Goal: Task Accomplishment & Management: Complete application form

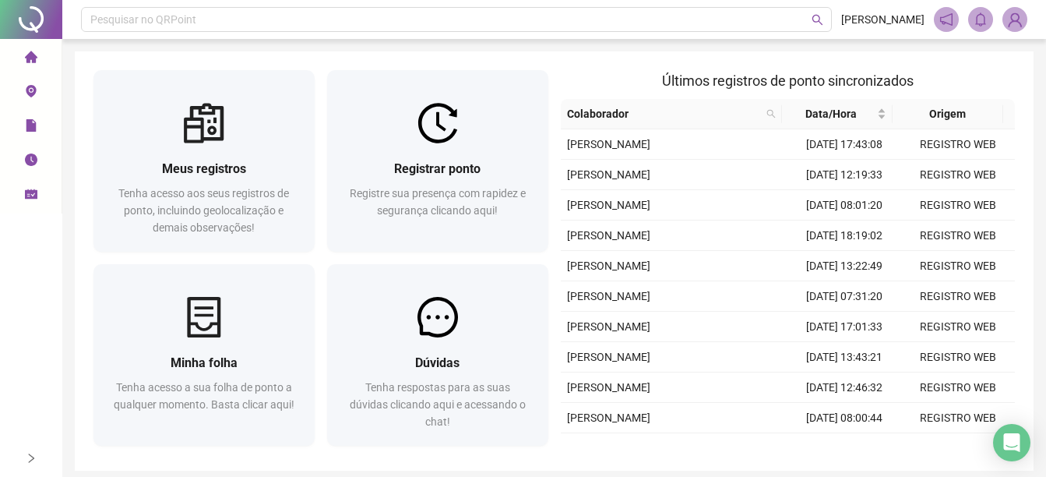
click at [465, 247] on div "Registrar ponto Registre sua presença com rapidez e segurança clicando aqui!" at bounding box center [437, 197] width 221 height 108
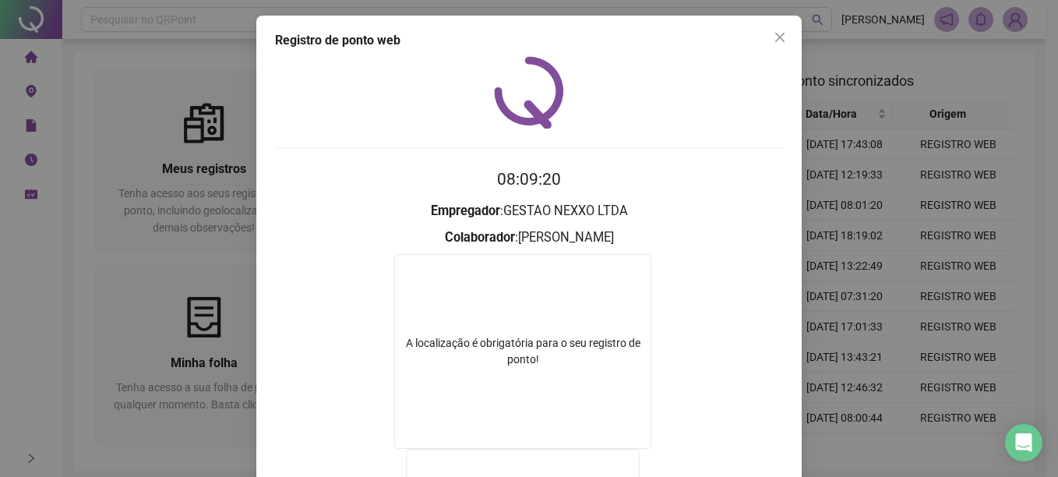
click at [150, 181] on div "Registro de ponto web 08:09:20 Empregador : GESTAO NEXXO LTDA Colaborador : MAT…" at bounding box center [529, 238] width 1058 height 477
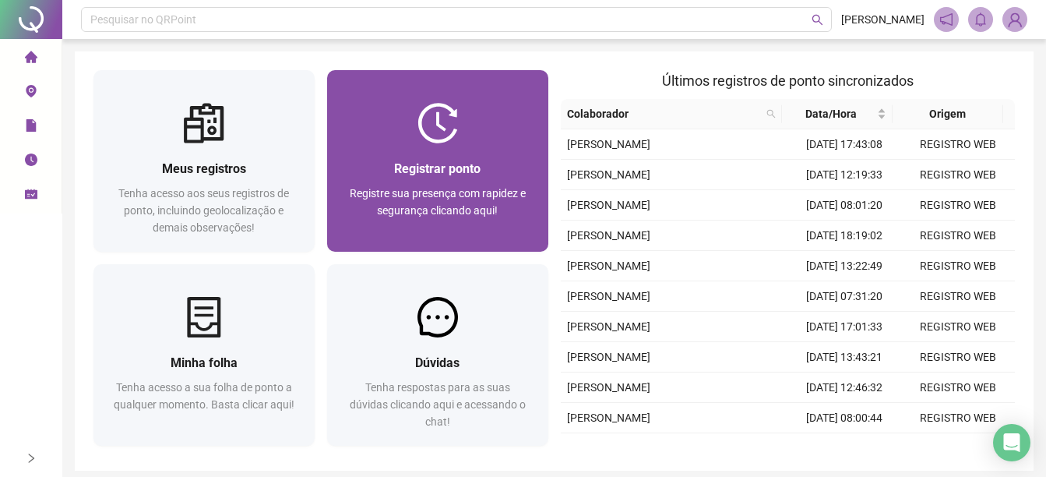
click at [452, 125] on img at bounding box center [437, 123] width 40 height 40
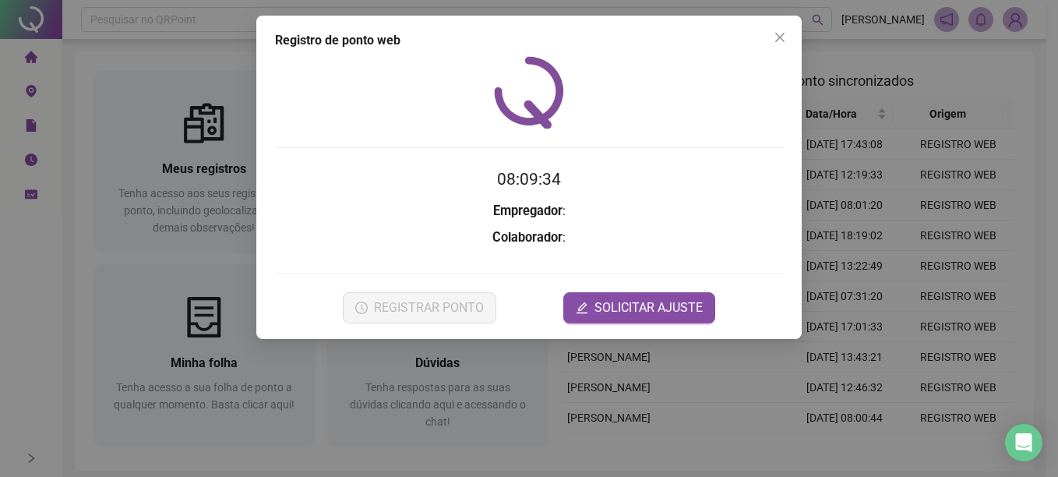
drag, startPoint x: 200, startPoint y: 234, endPoint x: 350, endPoint y: 156, distance: 169.6
click at [218, 236] on div "Registro de ponto web 08:09:34 Empregador : Colaborador : REGISTRAR PONTO SOLIC…" at bounding box center [529, 238] width 1058 height 477
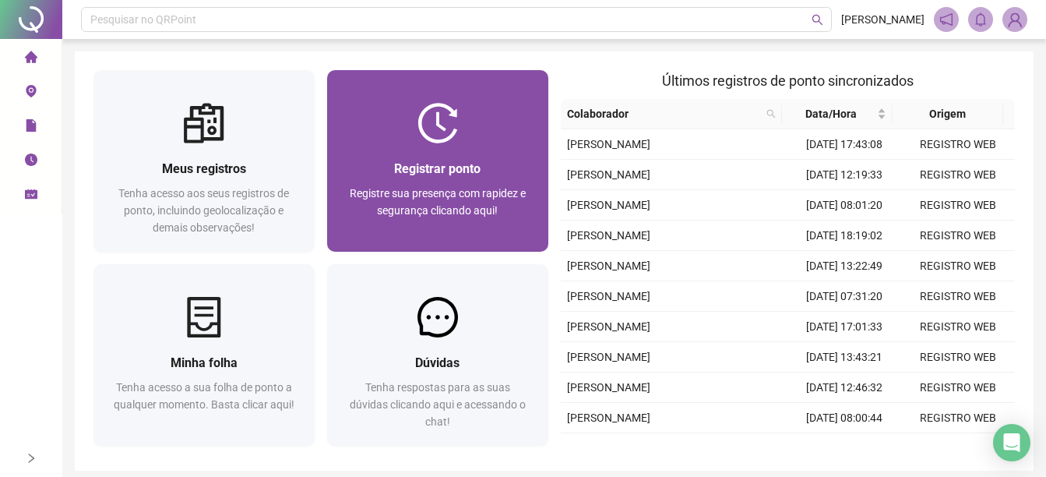
click at [362, 146] on div "Registrar ponto Registre sua presença com rapidez e segurança clicando aqui!" at bounding box center [437, 197] width 221 height 108
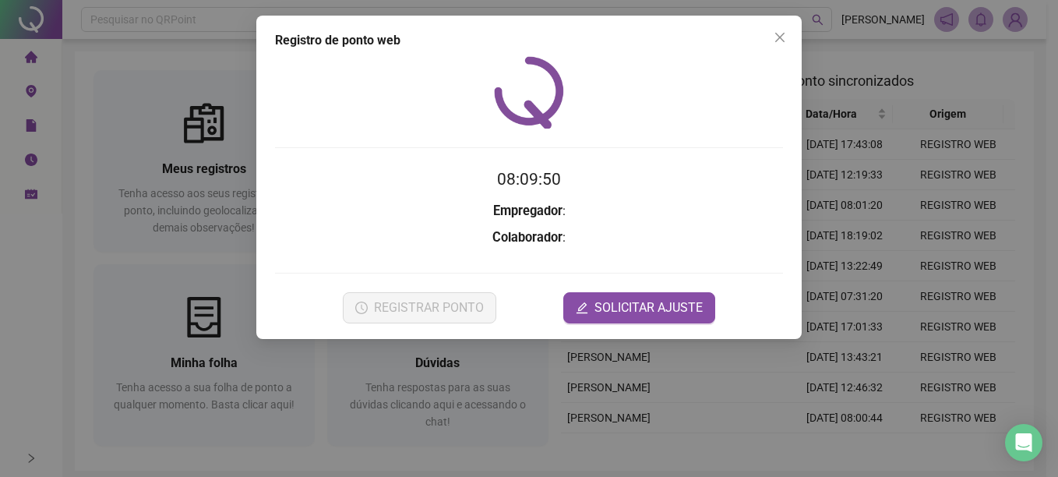
drag, startPoint x: 227, startPoint y: 160, endPoint x: 317, endPoint y: 132, distance: 93.8
click at [227, 160] on div "Registro de ponto web 08:09:50 Empregador : Colaborador : REGISTRAR PONTO SOLIC…" at bounding box center [529, 238] width 1058 height 477
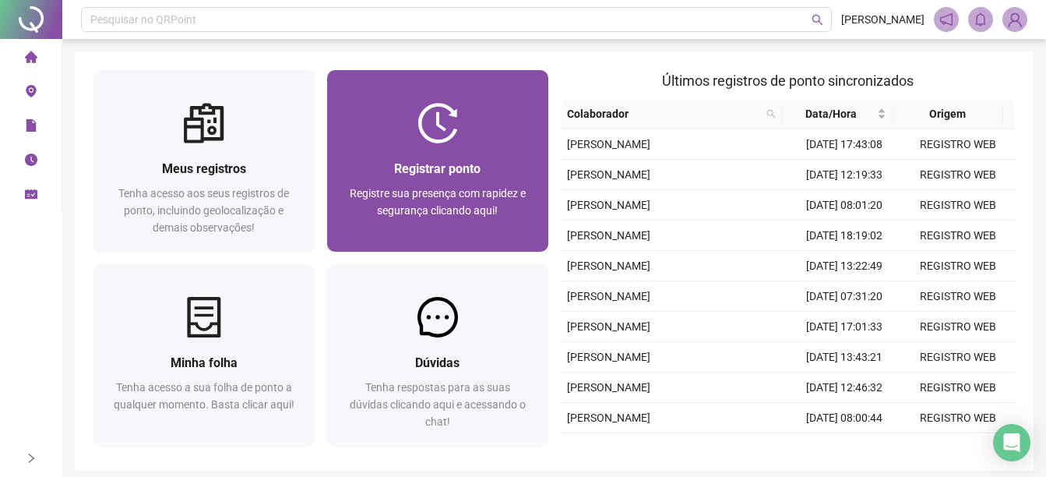
click at [359, 132] on div at bounding box center [437, 123] width 221 height 40
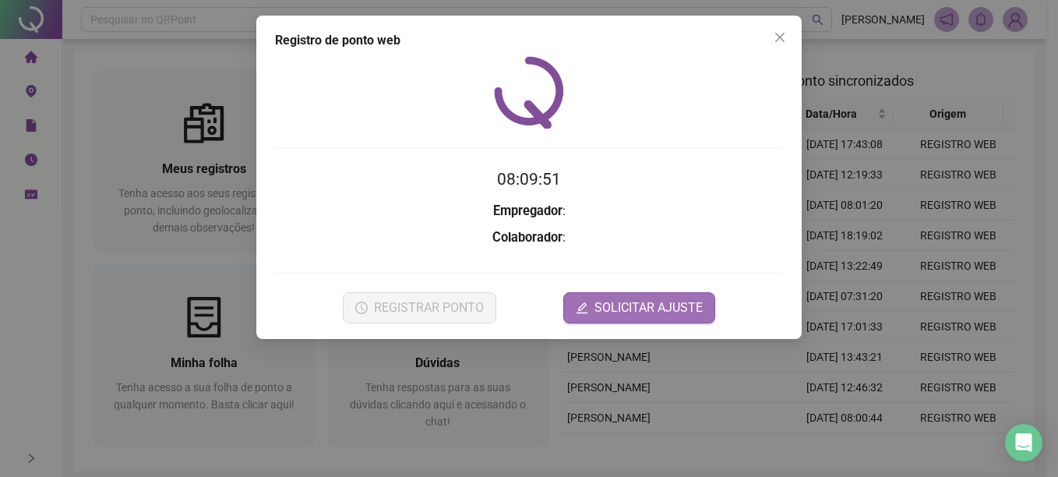
click at [649, 308] on span "SOLICITAR AJUSTE" at bounding box center [648, 307] width 108 height 19
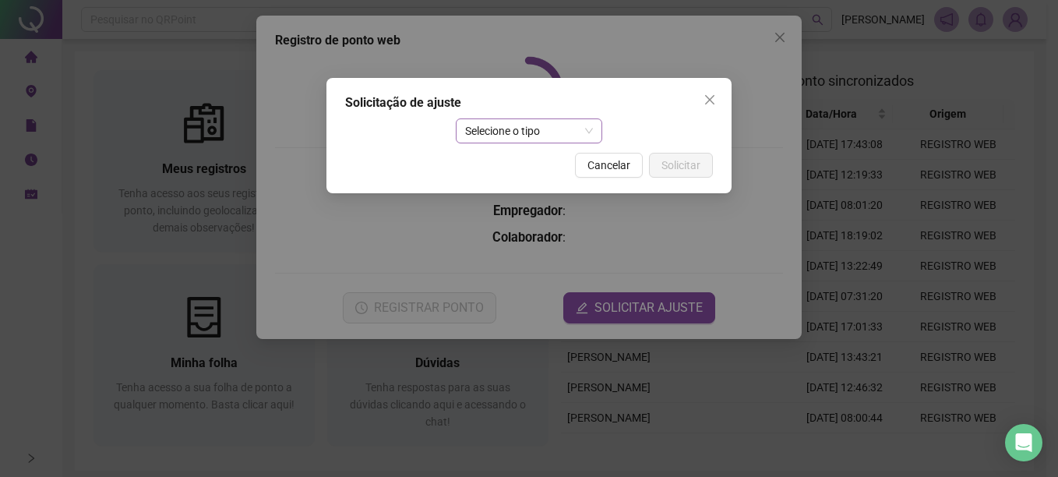
click at [495, 130] on span "Selecione o tipo" at bounding box center [529, 130] width 128 height 23
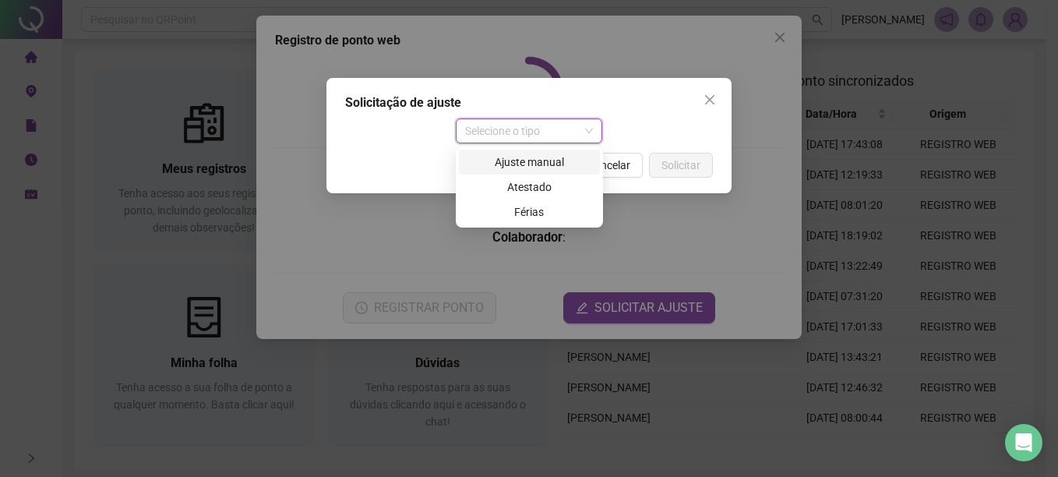
click at [519, 157] on div "Ajuste manual" at bounding box center [529, 161] width 122 height 17
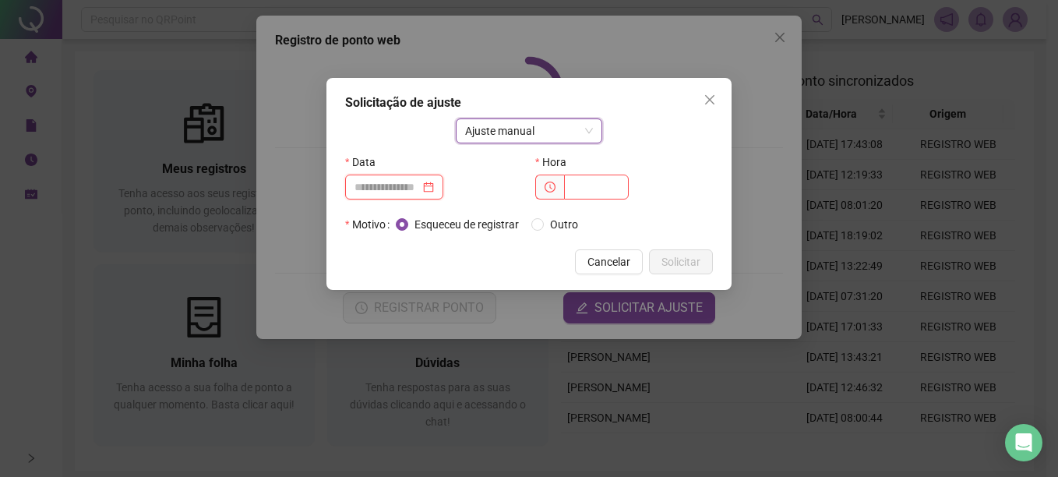
click at [382, 193] on input at bounding box center [386, 186] width 65 height 17
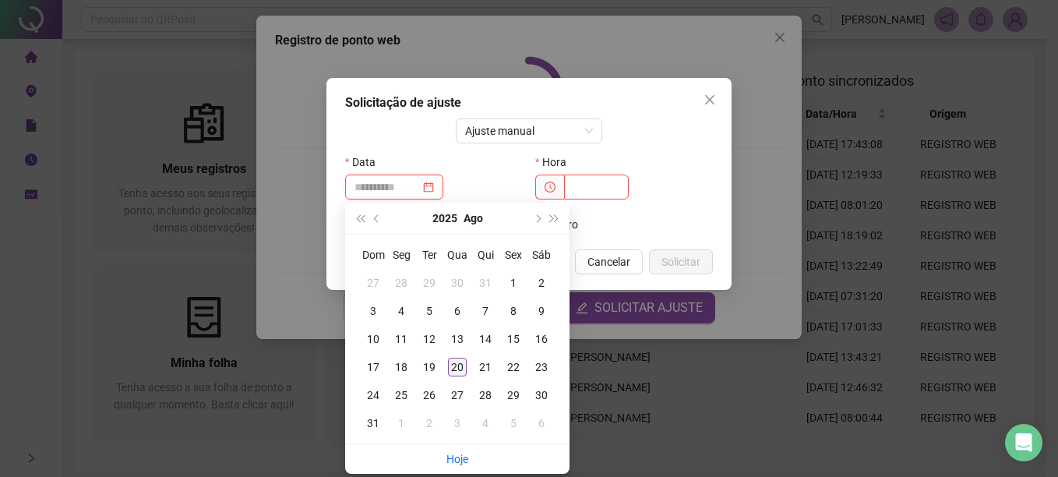
type input "**********"
click at [460, 366] on div "20" at bounding box center [457, 366] width 19 height 19
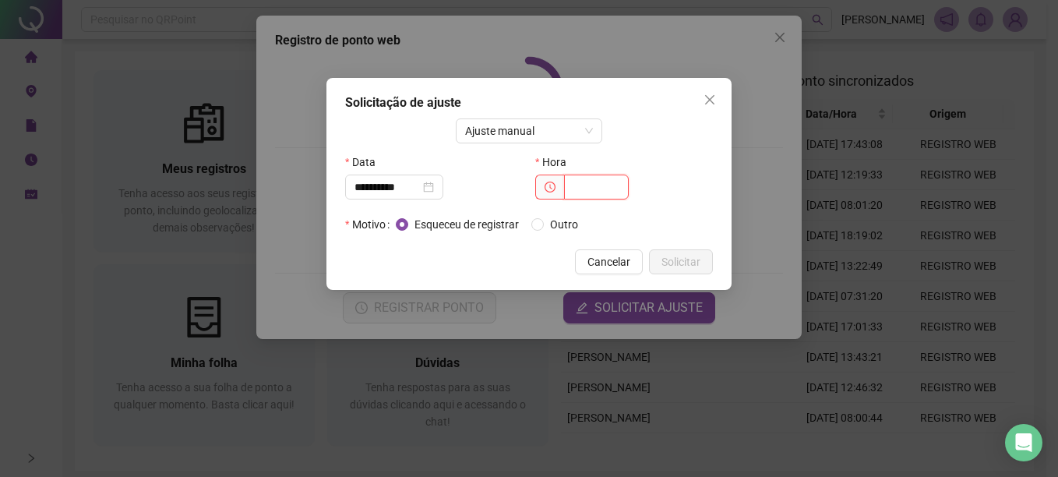
click at [576, 194] on input "text" at bounding box center [596, 186] width 65 height 25
type input "*****"
click at [678, 265] on span "Solicitar" at bounding box center [680, 261] width 39 height 17
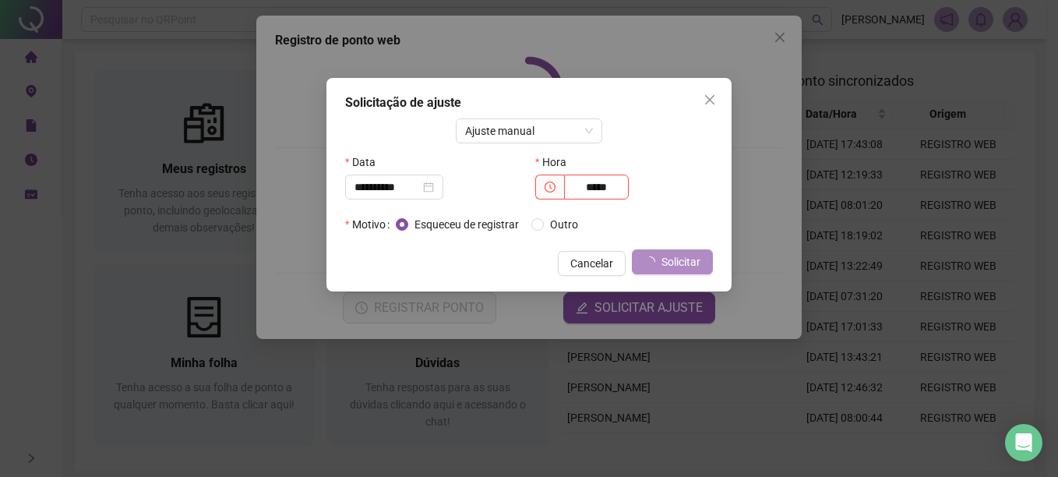
click at [632, 249] on button "Solicitar" at bounding box center [672, 261] width 81 height 25
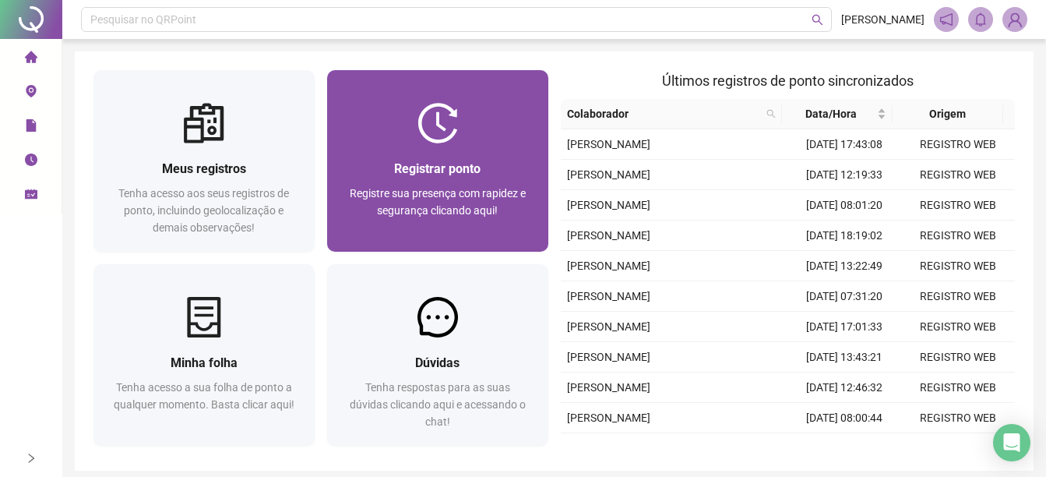
click at [404, 100] on div "Registrar ponto Registre sua presença com rapidez e segurança clicando aqui!" at bounding box center [437, 160] width 221 height 181
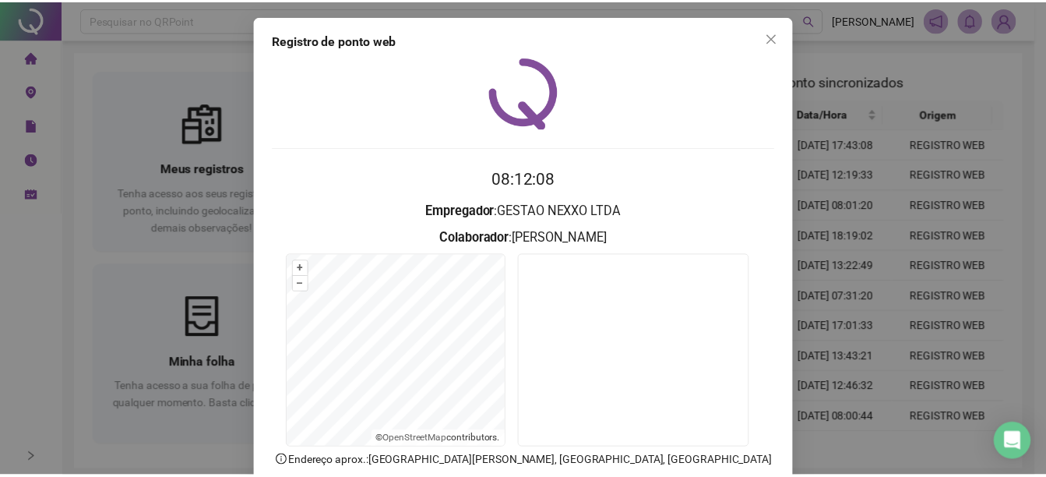
scroll to position [97, 0]
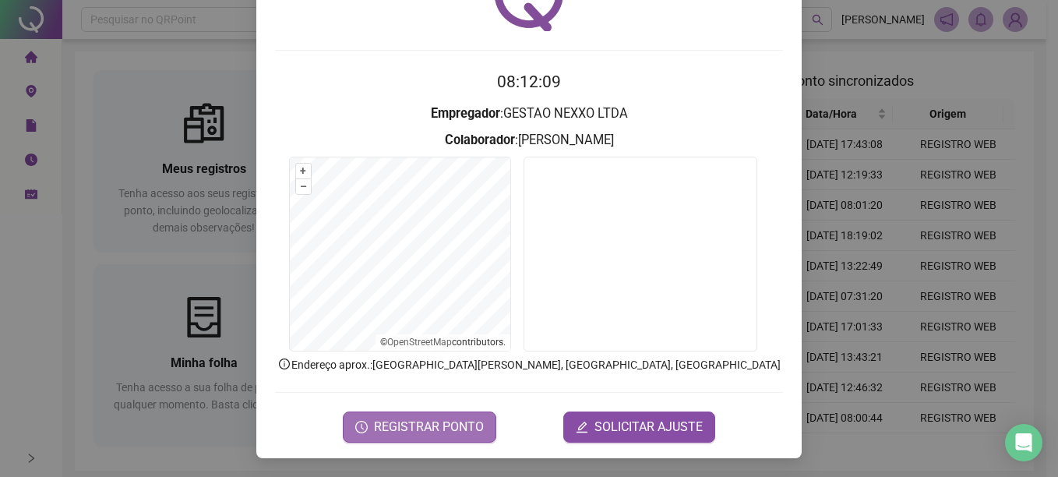
click at [382, 426] on span "REGISTRAR PONTO" at bounding box center [429, 426] width 110 height 19
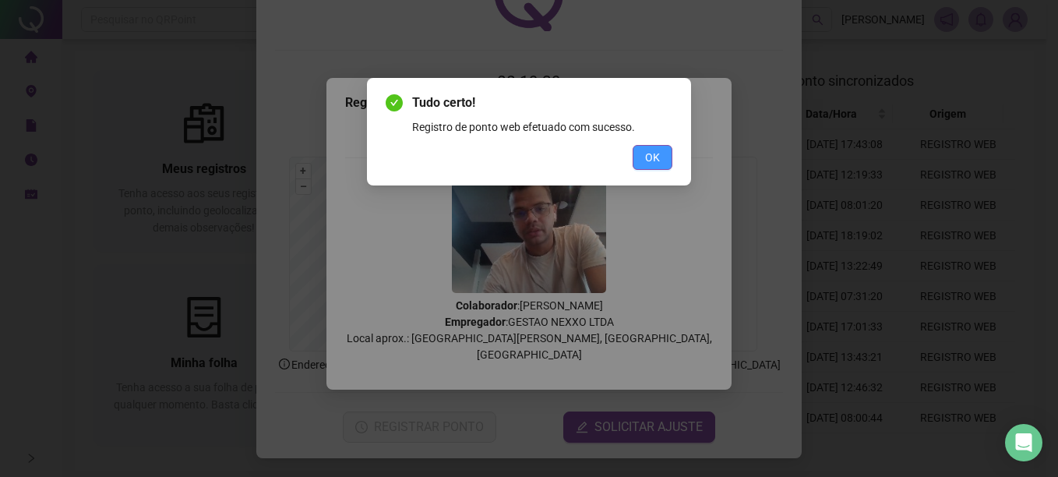
click at [644, 153] on button "OK" at bounding box center [652, 157] width 40 height 25
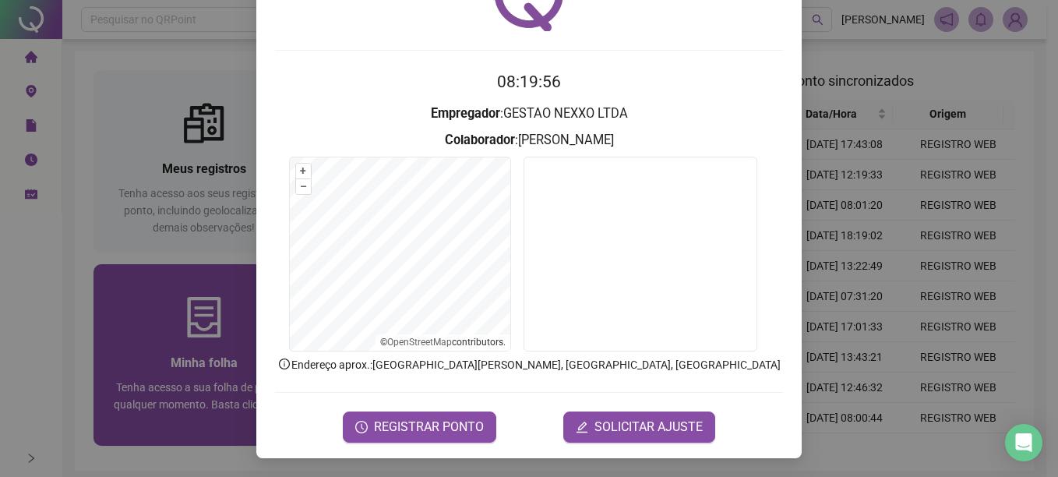
drag, startPoint x: 99, startPoint y: 314, endPoint x: 133, endPoint y: 328, distance: 37.0
click at [133, 308] on div "Registro de ponto web 08:19:56 Empregador : GESTAO NEXXO LTDA Colaborador : [PE…" at bounding box center [529, 238] width 1058 height 477
